Goal: Task Accomplishment & Management: Manage account settings

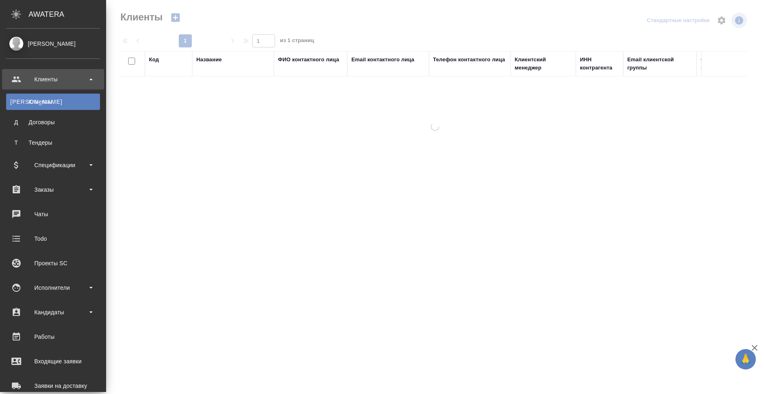
select select "RU"
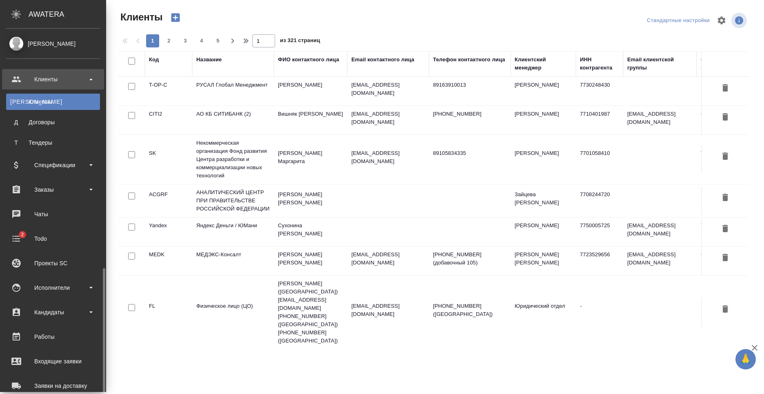
scroll to position [139, 0]
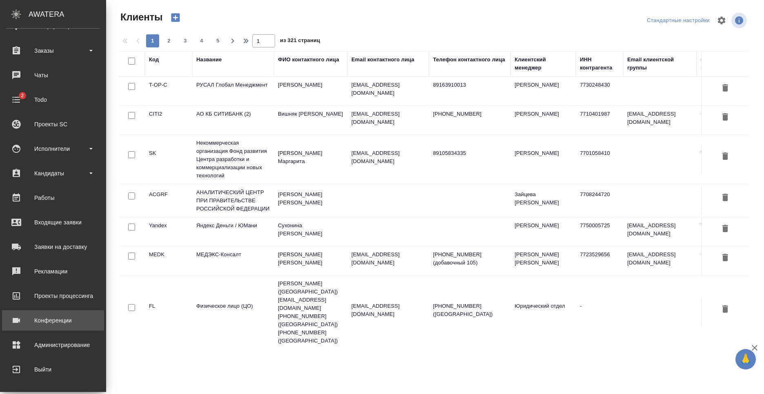
click at [63, 322] on div "Конференции" at bounding box center [53, 320] width 94 height 12
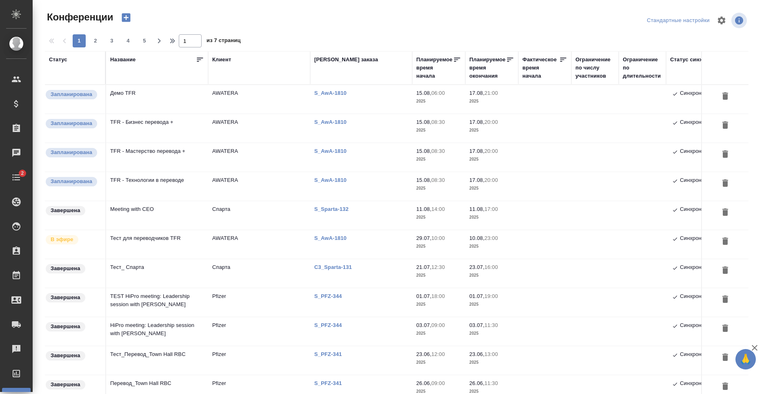
type input "[PERSON_NAME]"
click at [216, 98] on td "AWATERA" at bounding box center [259, 99] width 102 height 29
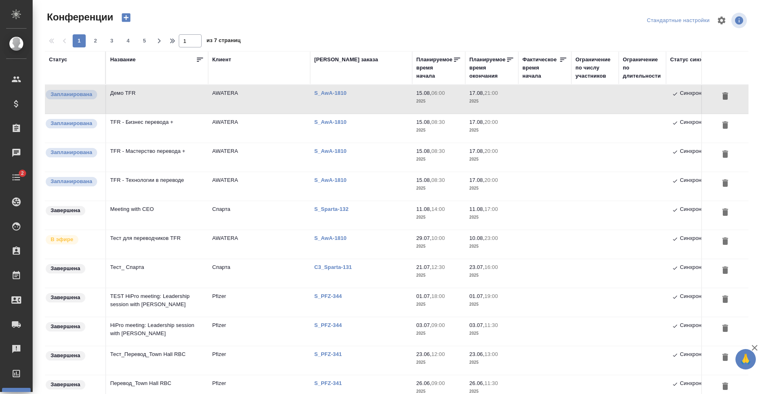
click at [200, 113] on td "TFR - Бизнес перевода +" at bounding box center [157, 99] width 102 height 29
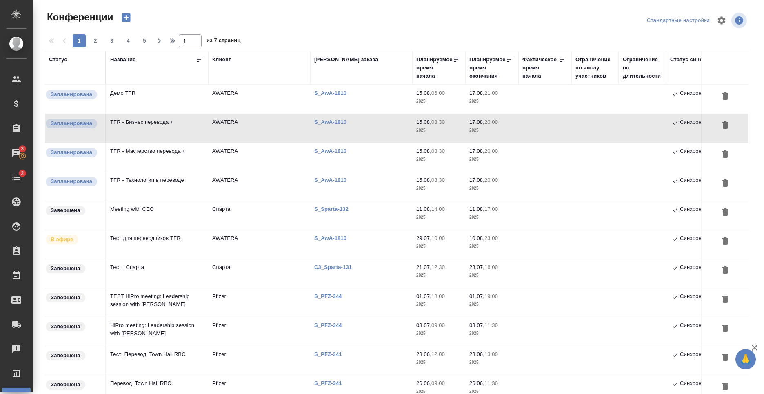
click at [201, 113] on td "Тест для переводчиков TFR" at bounding box center [157, 99] width 102 height 29
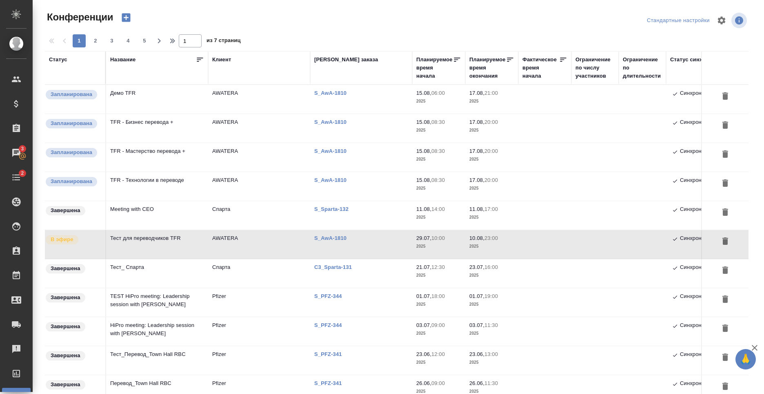
click at [198, 113] on td "Тест для переводчиков TFR" at bounding box center [157, 99] width 102 height 29
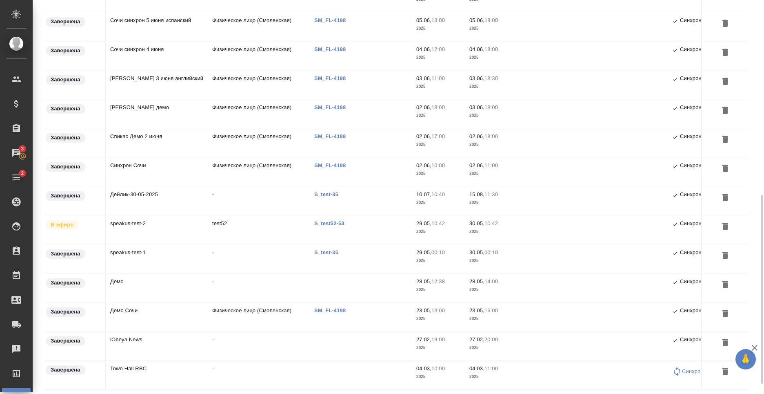
scroll to position [427, 0]
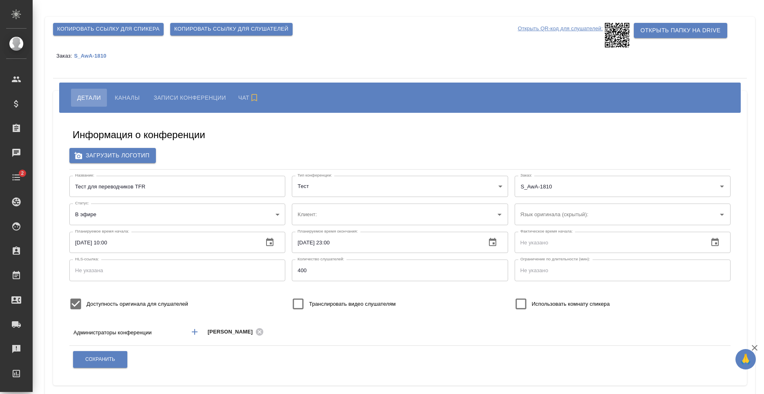
type input "AWATERA"
type input "Русский"
click at [137, 96] on span "Каналы" at bounding box center [127, 98] width 25 height 10
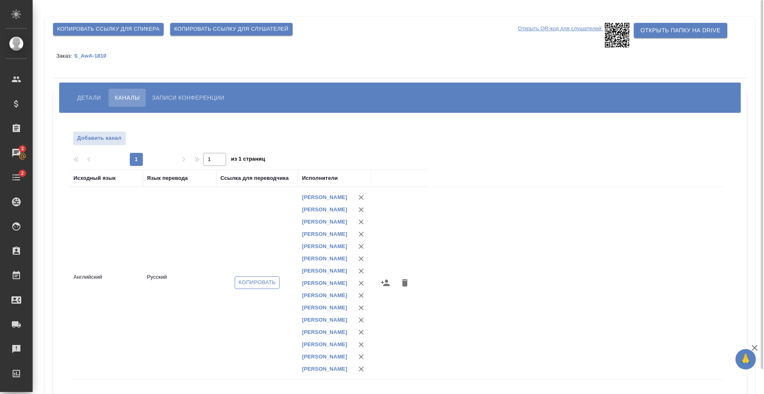
click at [260, 287] on span "Копировать" at bounding box center [257, 282] width 37 height 9
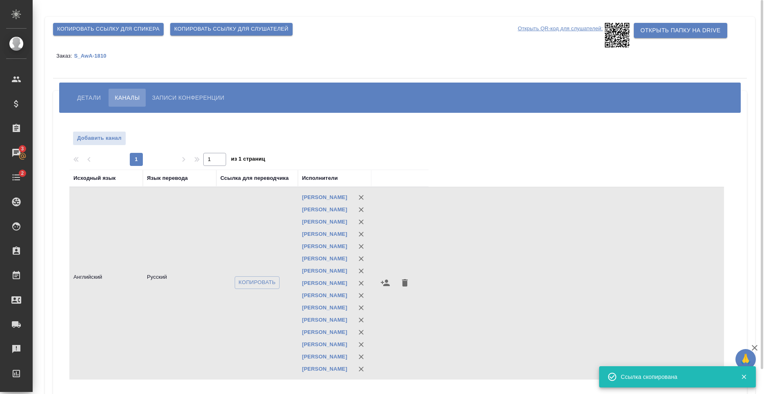
click at [92, 100] on span "Детали" at bounding box center [89, 98] width 24 height 10
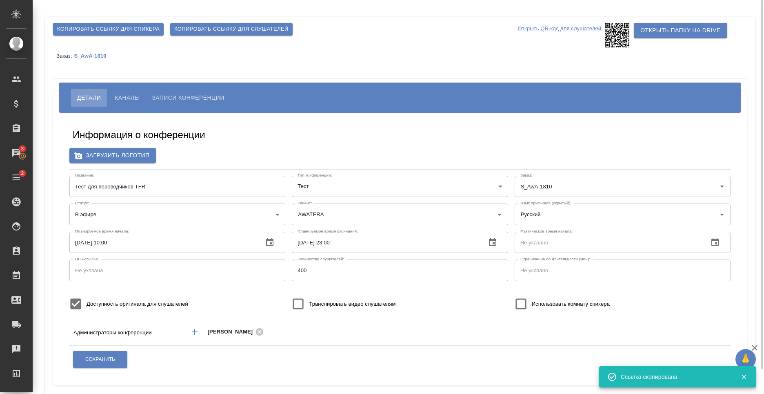
scroll to position [27, 0]
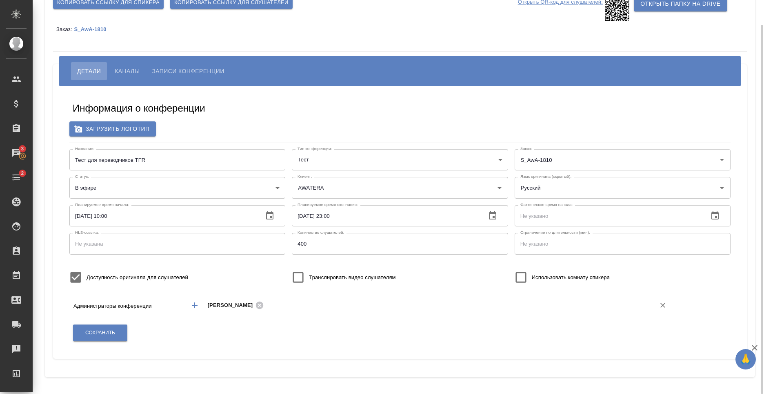
click at [297, 307] on input "text" at bounding box center [454, 305] width 376 height 10
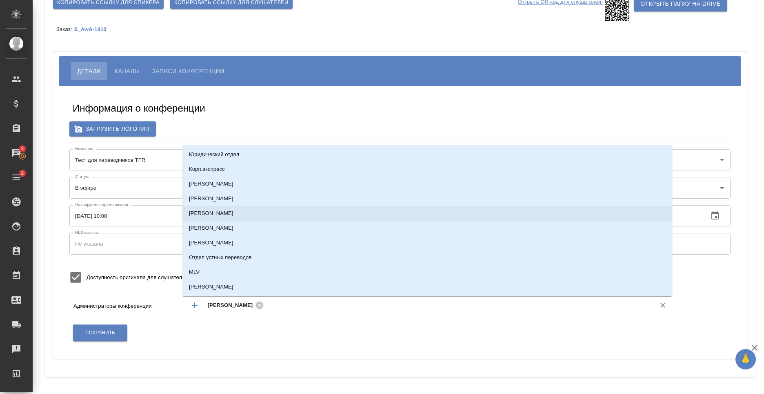
type input "A"
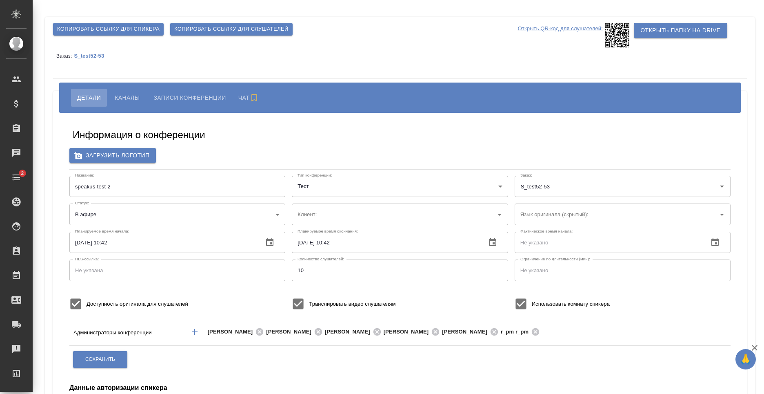
click at [135, 100] on span "Каналы" at bounding box center [127, 98] width 25 height 10
type input "test52"
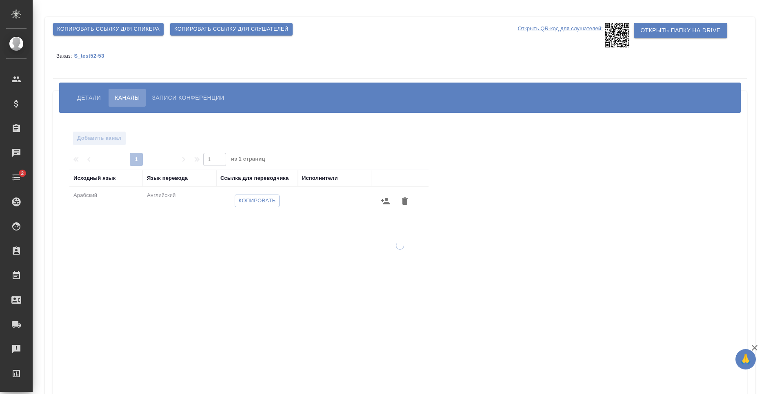
click at [88, 103] on button "Детали" at bounding box center [89, 98] width 36 height 18
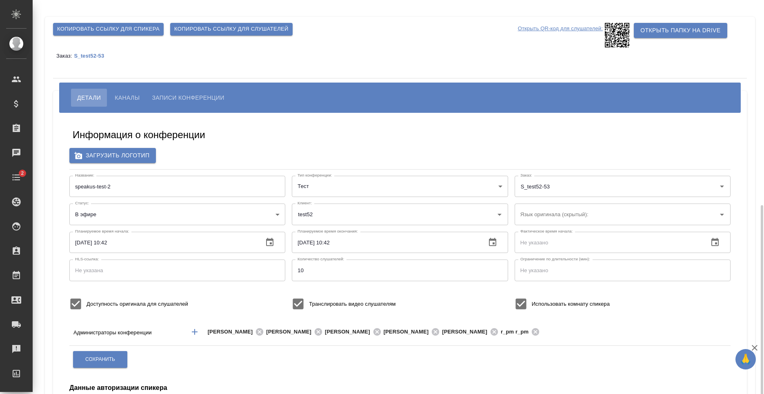
scroll to position [116, 0]
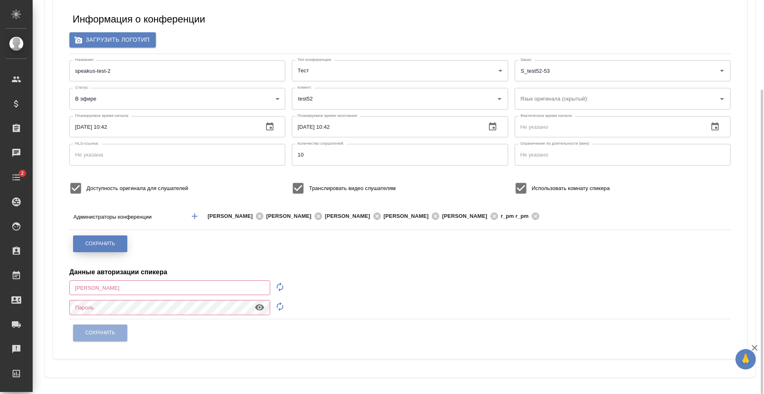
click at [104, 247] on button "Сохранить" at bounding box center [100, 243] width 54 height 17
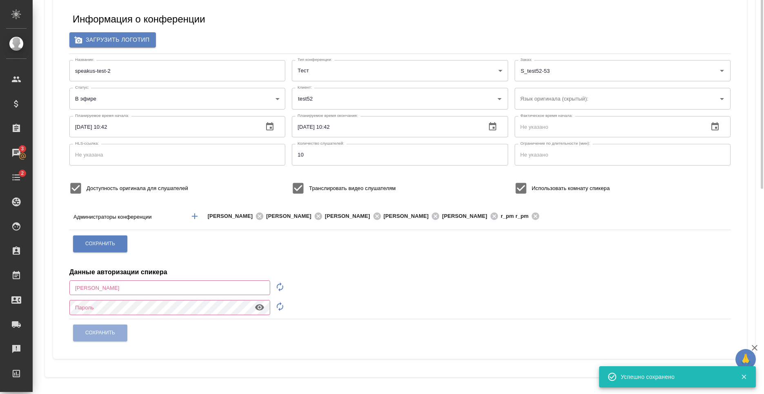
scroll to position [0, 0]
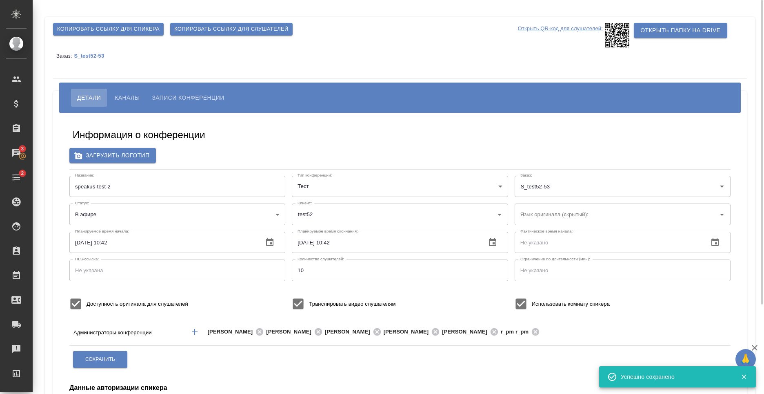
click at [126, 91] on button "Каналы" at bounding box center [127, 98] width 37 height 18
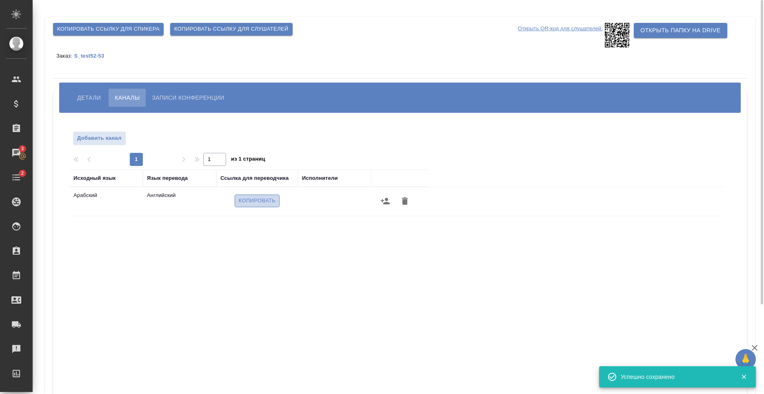
drag, startPoint x: 252, startPoint y: 201, endPoint x: 291, endPoint y: 193, distance: 39.2
click at [253, 201] on span "Копировать" at bounding box center [257, 200] width 37 height 9
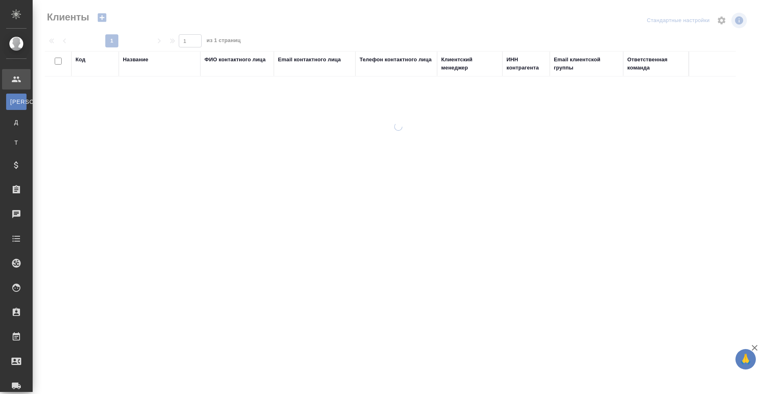
select select "RU"
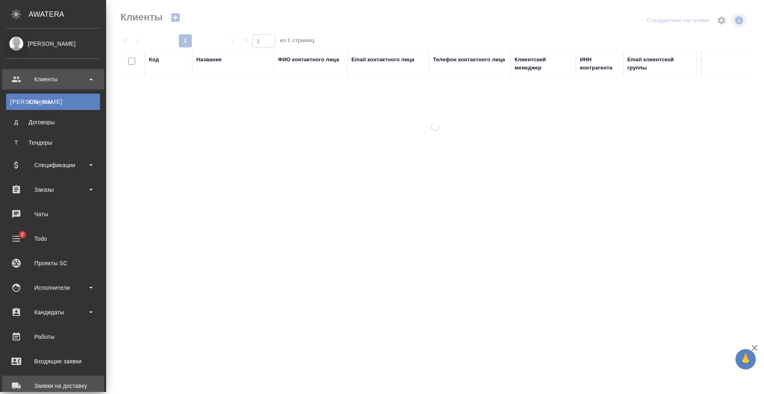
scroll to position [139, 0]
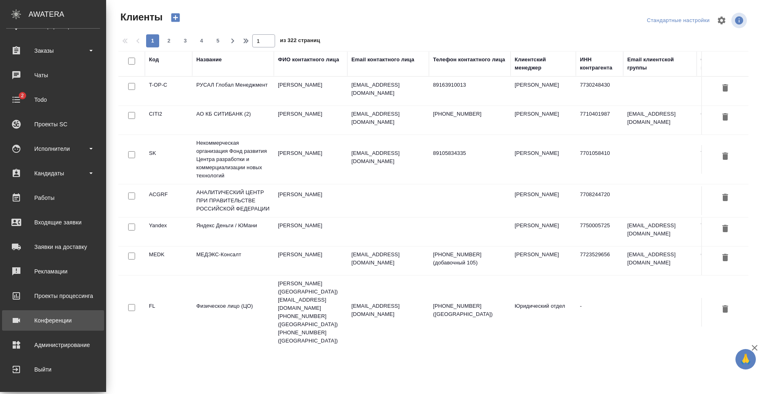
click at [70, 322] on div "Конференции" at bounding box center [53, 320] width 94 height 12
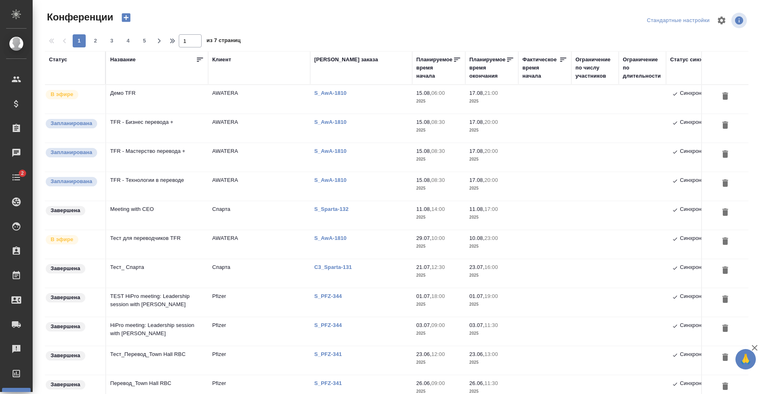
type input "[PERSON_NAME]"
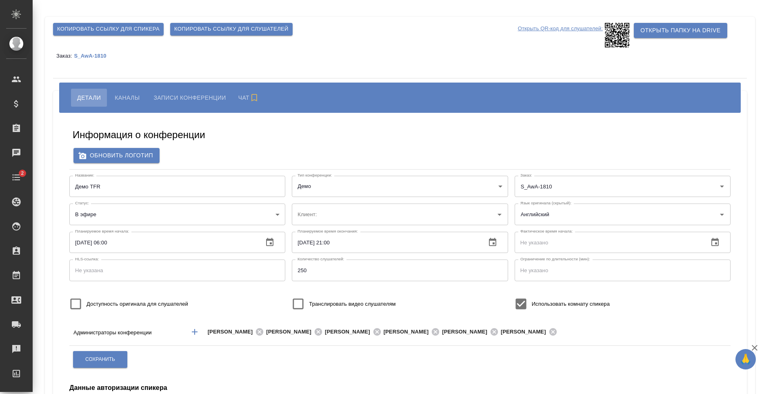
type input "AWATERA"
